Goal: Information Seeking & Learning: Find specific page/section

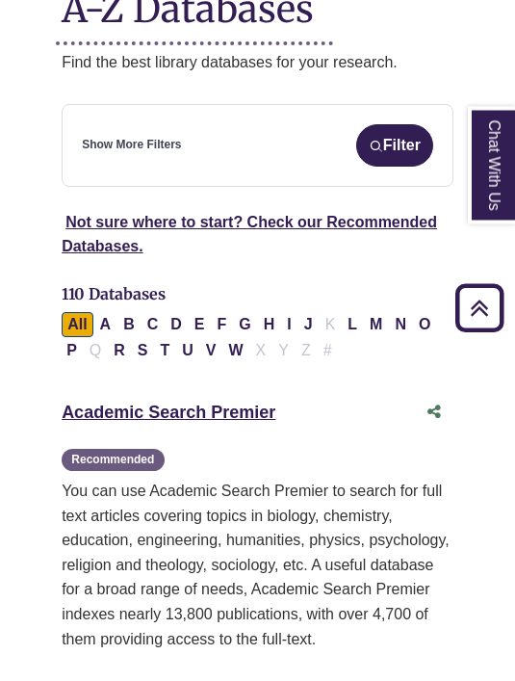
scroll to position [346, 0]
click at [235, 415] on link "Academic Search Premier This link opens in a new window" at bounding box center [169, 412] width 214 height 19
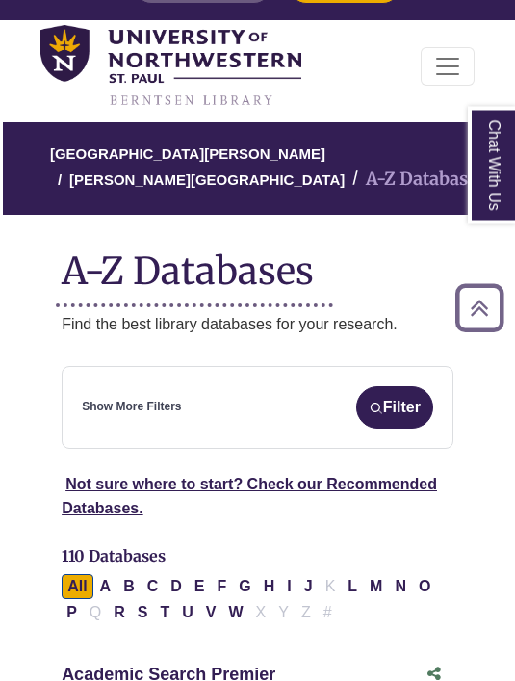
scroll to position [72, 0]
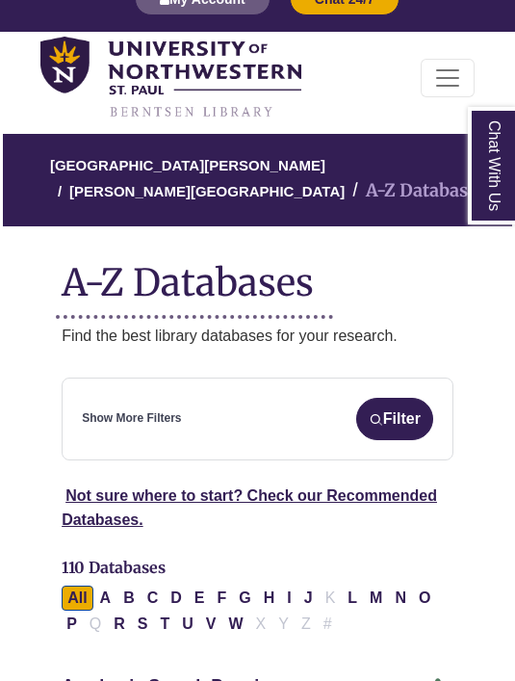
click at [236, 78] on img at bounding box center [170, 78] width 261 height 83
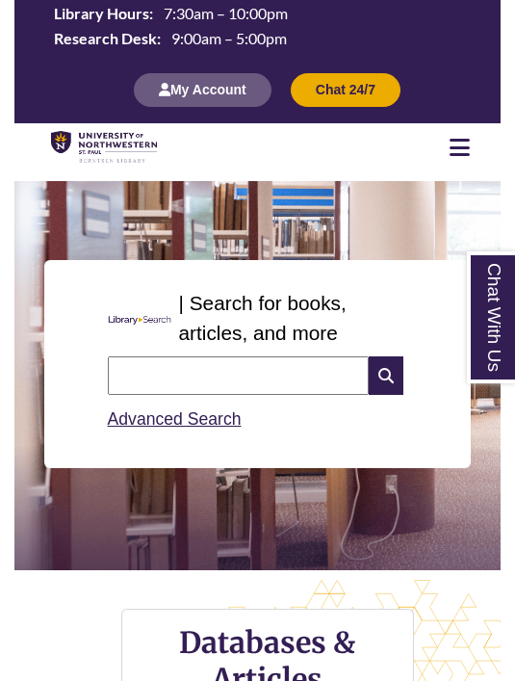
click at [164, 373] on input "text" at bounding box center [238, 375] width 261 height 39
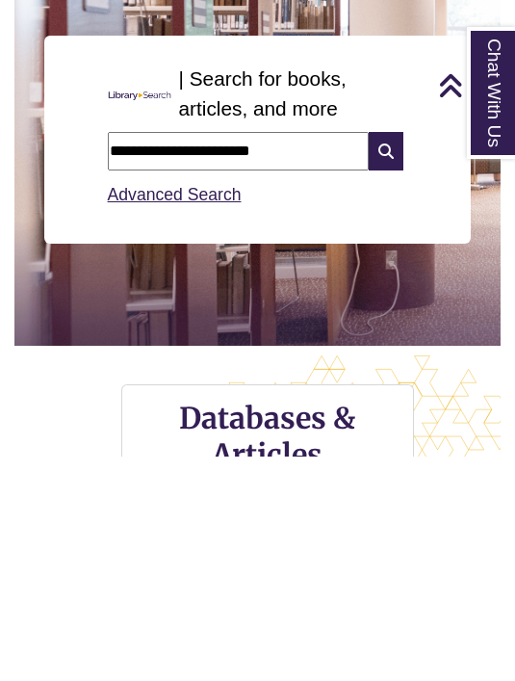
click at [153, 356] on input "**********" at bounding box center [238, 375] width 261 height 39
type input "**********"
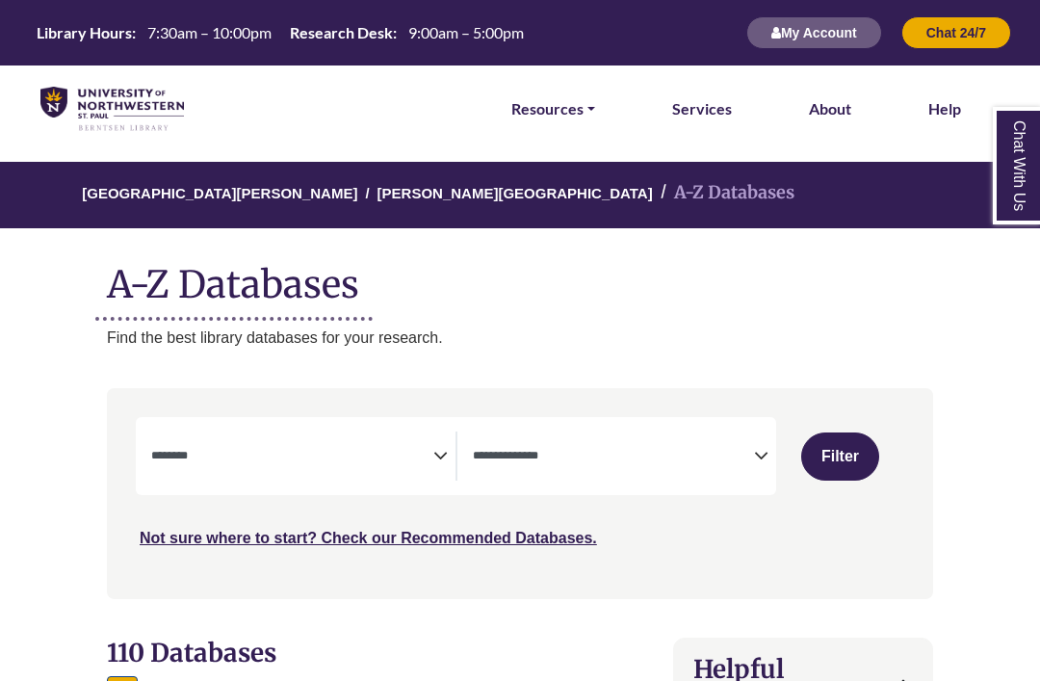
select select "Database Subject Filter"
select select "Database Types Filter"
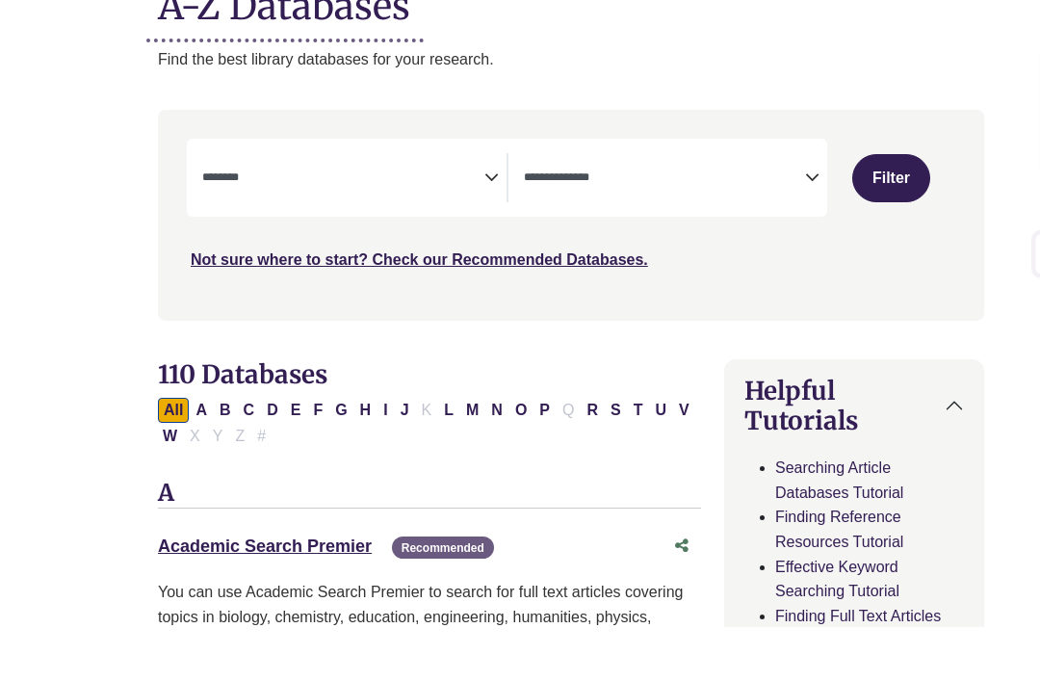
scroll to position [355, 0]
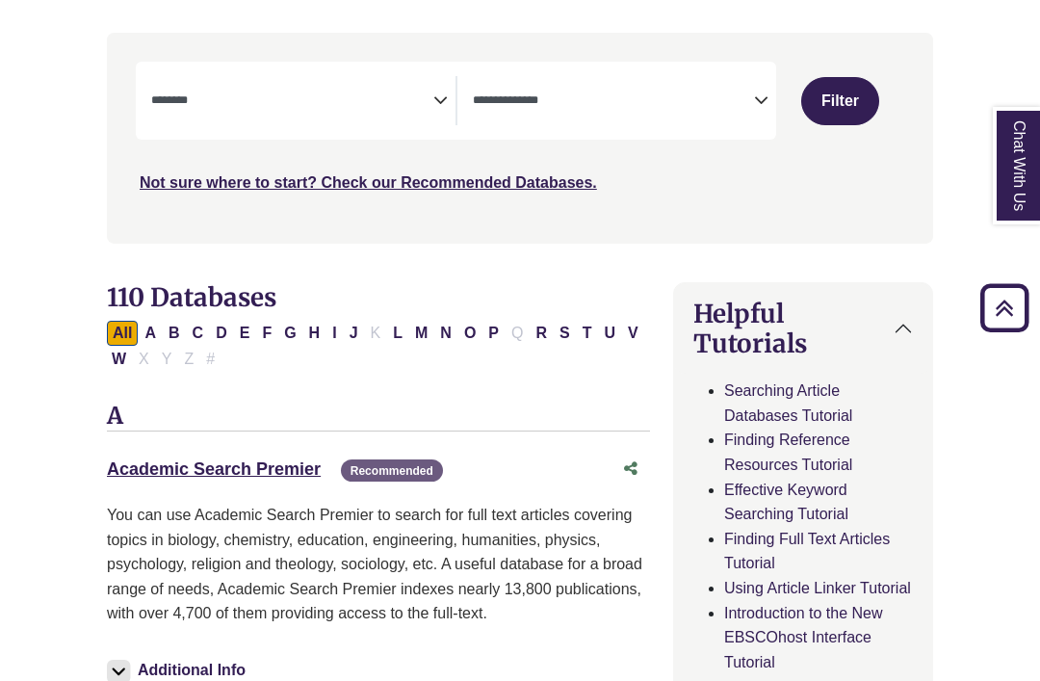
click at [241, 472] on link "Academic Search Premier This link opens in a new window" at bounding box center [214, 469] width 214 height 19
